Goal: Transaction & Acquisition: Purchase product/service

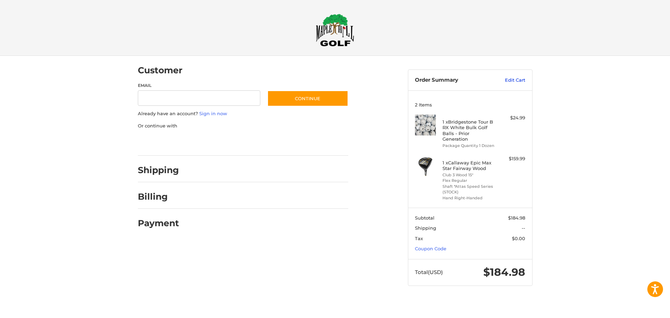
click at [510, 78] on link "Edit Cart" at bounding box center [507, 80] width 35 height 7
